Goal: Task Accomplishment & Management: Manage account settings

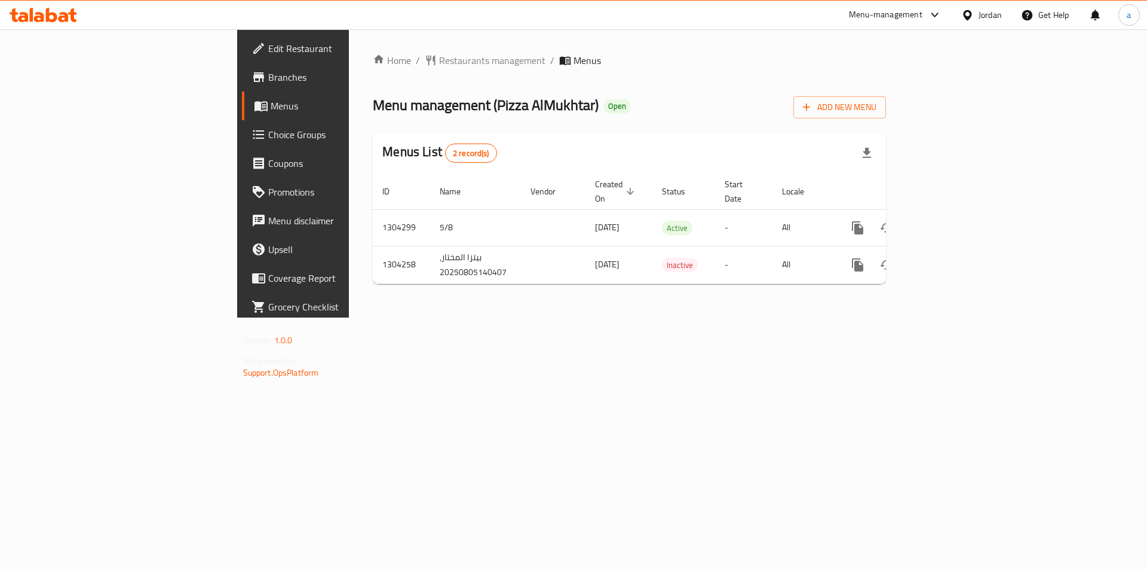
click at [242, 144] on link "Choice Groups" at bounding box center [335, 134] width 187 height 29
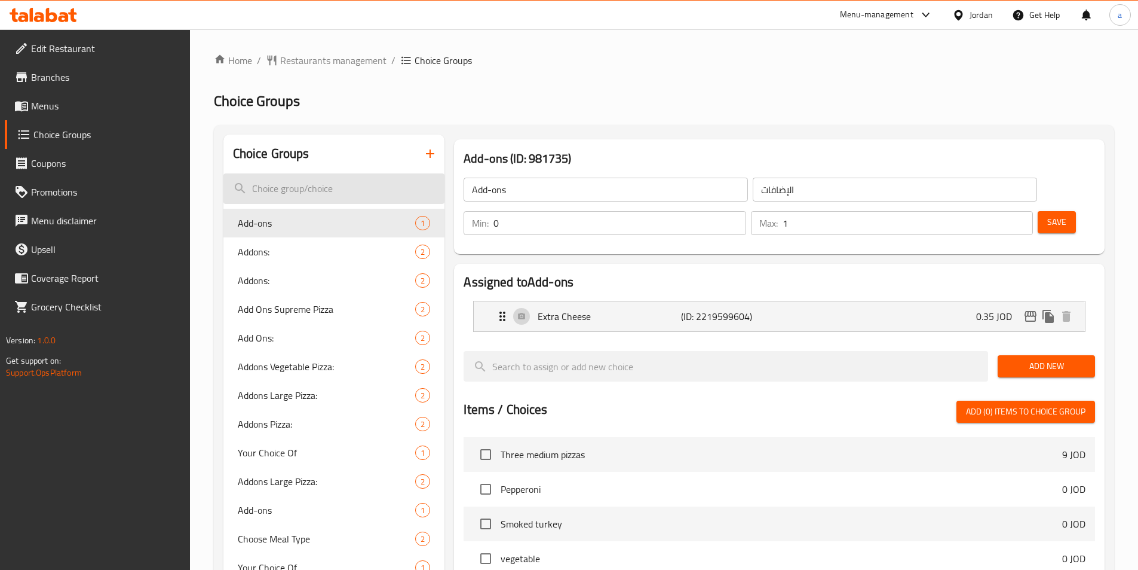
click at [403, 189] on input "search" at bounding box center [335, 188] width 222 height 30
paste input "Changes of Second pizza:"
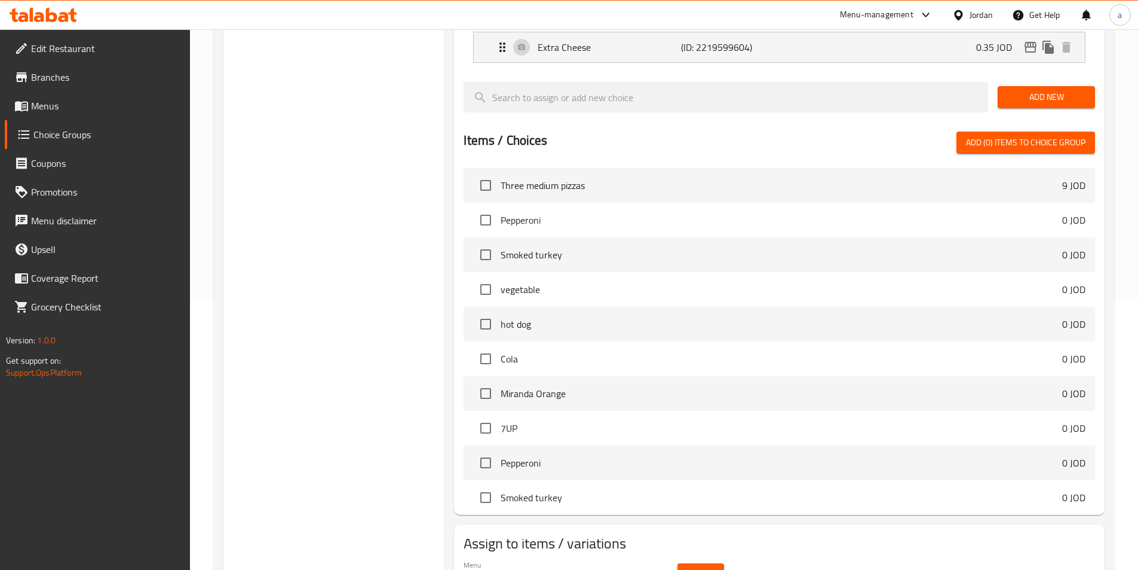
scroll to position [302, 0]
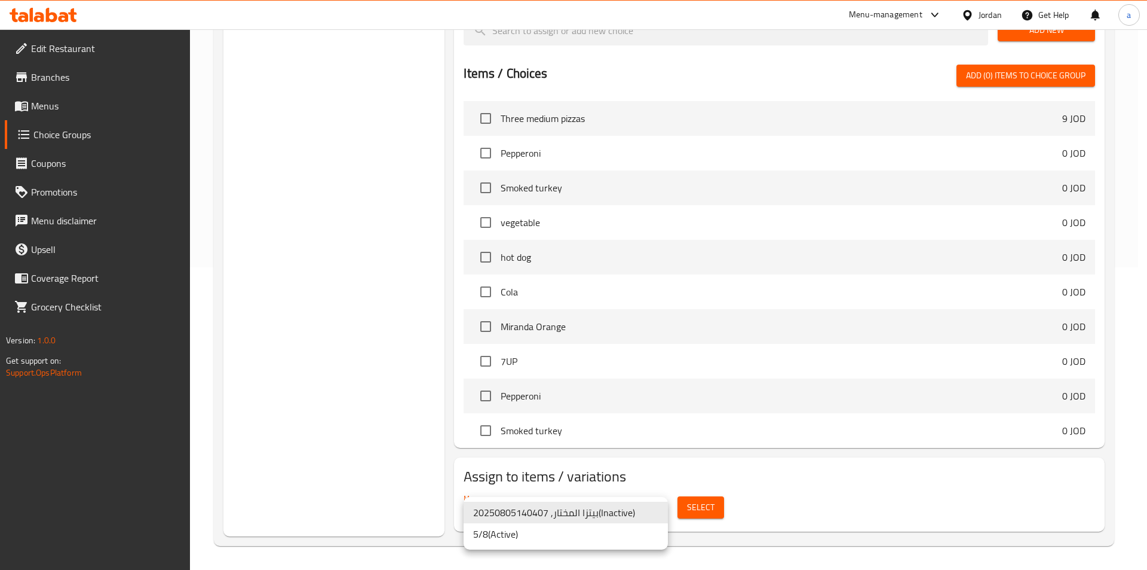
click at [512, 533] on li "5/8 ( Active )" at bounding box center [566, 534] width 204 height 22
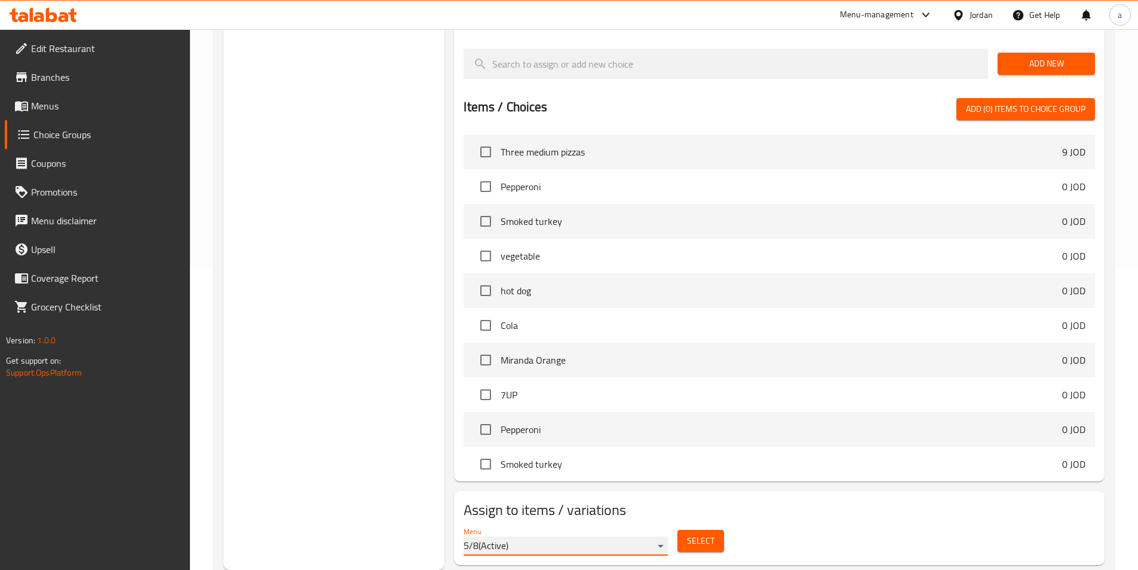
scroll to position [0, 0]
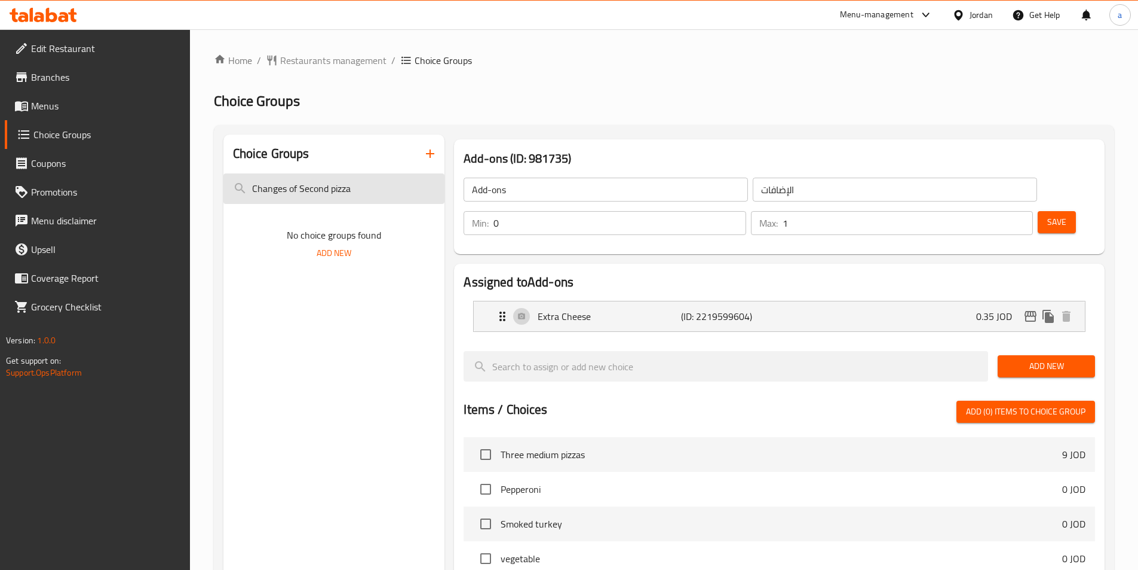
click at [299, 190] on input "Changes of Second pizza" at bounding box center [335, 188] width 222 height 30
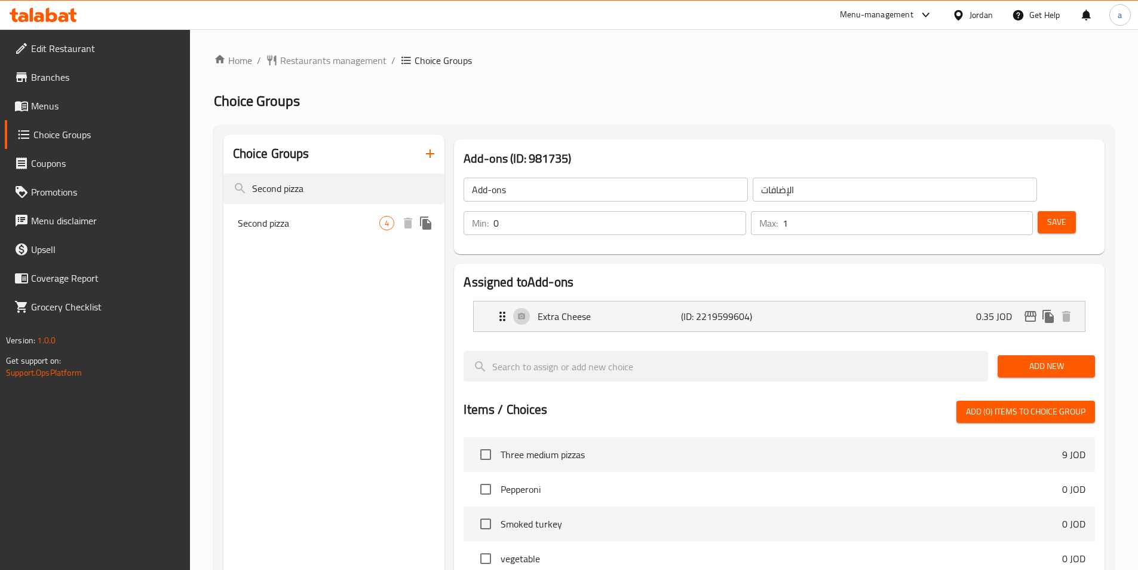
type input "Second pizza"
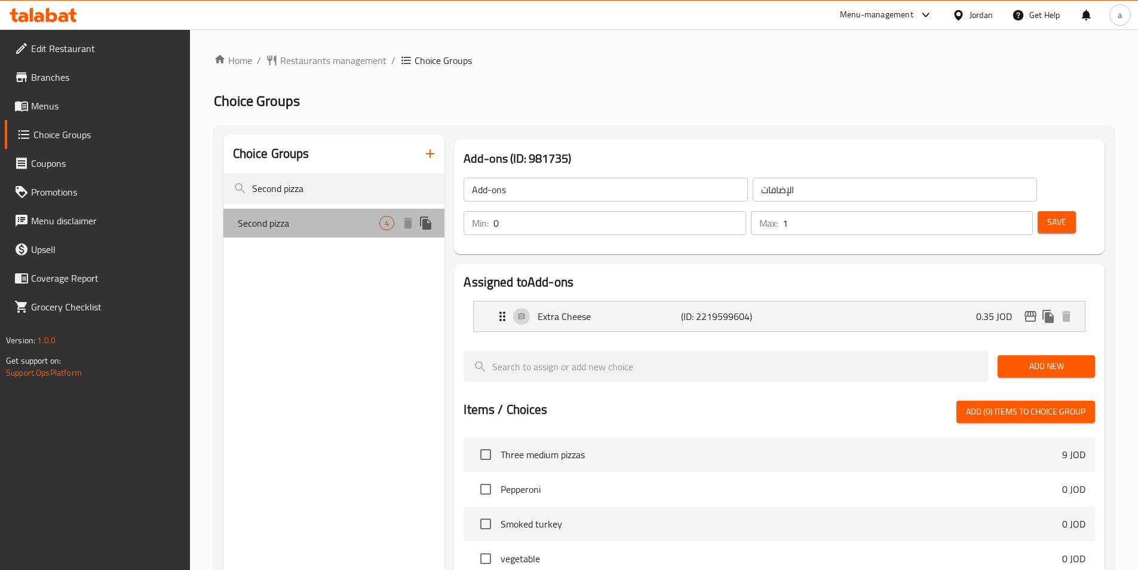
click at [341, 225] on span "Second pizza" at bounding box center [309, 223] width 142 height 14
type input "Second pizza"
type input "بيتزا الثانية"
type input "1"
type input "3"
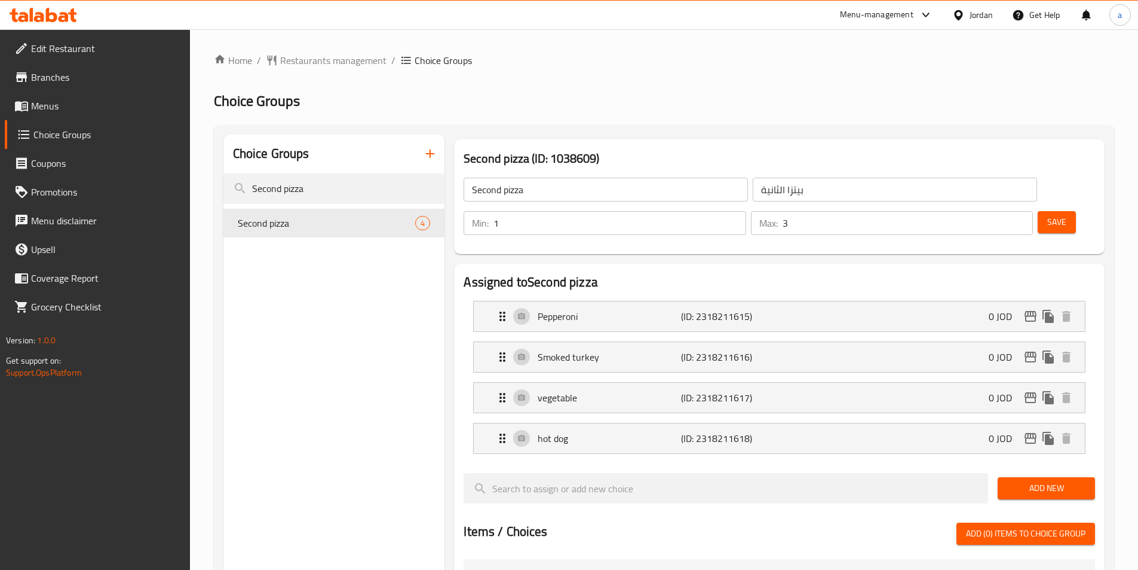
click at [320, 73] on div "Home / Restaurants management / Choice Groups Choice Groups Choice Groups Secon…" at bounding box center [664, 528] width 901 height 950
click at [322, 65] on span "Restaurants management" at bounding box center [333, 60] width 106 height 14
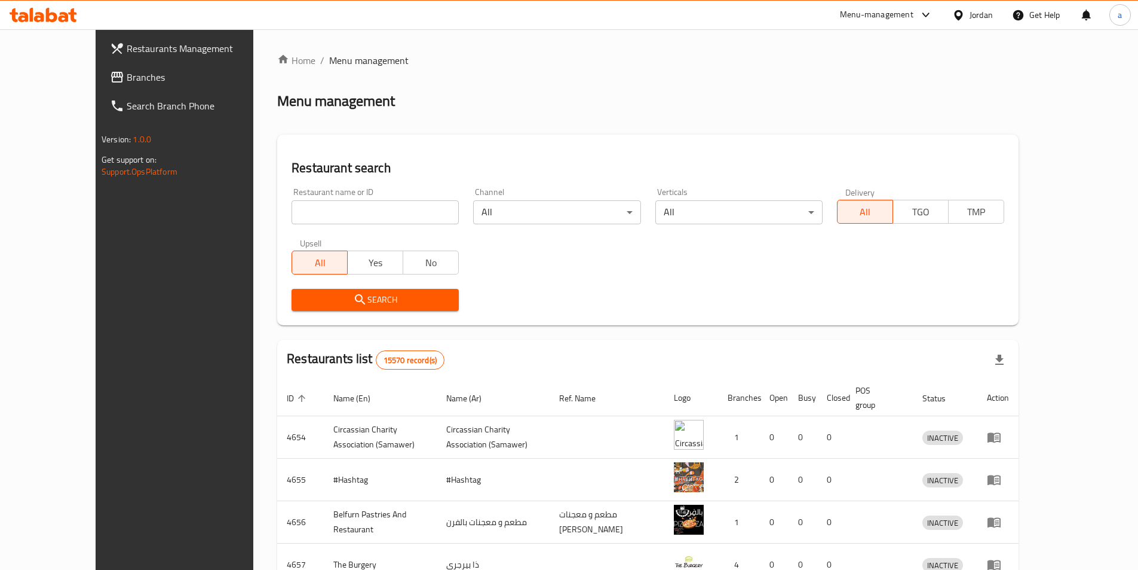
click at [127, 81] on span "Branches" at bounding box center [201, 77] width 149 height 14
